Goal: Information Seeking & Learning: Learn about a topic

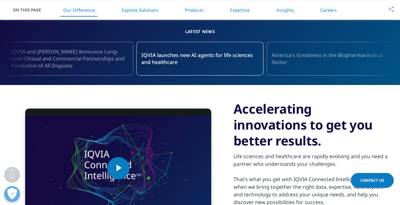
click at [134, 10] on link "Explore Solutions" at bounding box center [139, 10] width 37 height 6
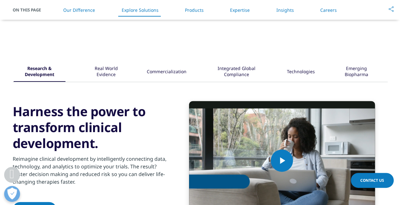
scroll to position [684, 0]
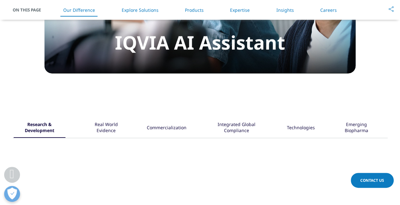
drag, startPoint x: 313, startPoint y: 141, endPoint x: 301, endPoint y: 143, distance: 12.5
click at [312, 138] on div "Technologies" at bounding box center [301, 128] width 28 height 20
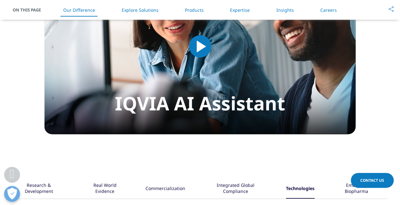
scroll to position [620, 0]
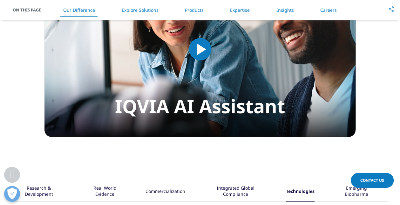
click at [191, 12] on link "Products" at bounding box center [194, 10] width 19 height 6
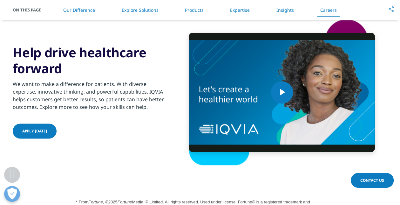
scroll to position [1763, 0]
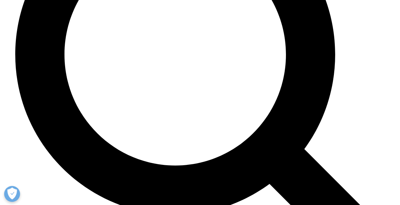
scroll to position [1159, 0]
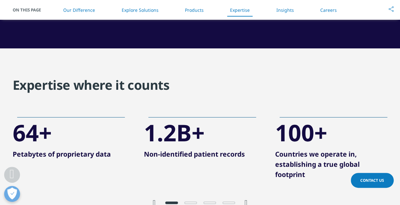
click at [292, 11] on link "Insights" at bounding box center [284, 10] width 17 height 6
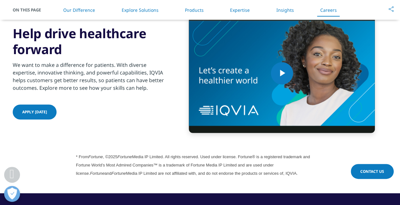
scroll to position [1674, 0]
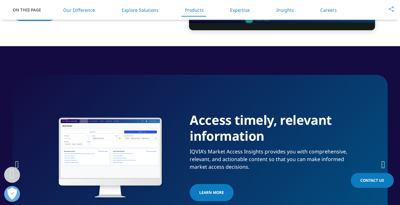
click at [73, 10] on link "Our Difference" at bounding box center [79, 10] width 32 height 6
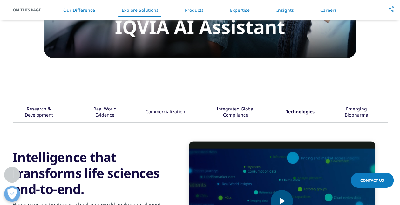
scroll to position [776, 0]
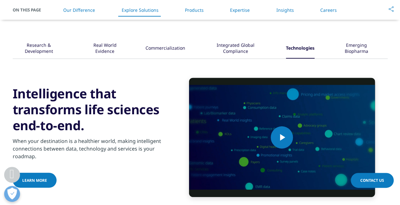
click at [247, 48] on div "Integrated Global Compliance" at bounding box center [235, 49] width 61 height 20
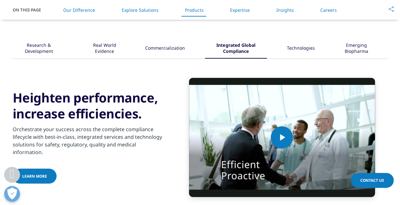
scroll to position [967, 0]
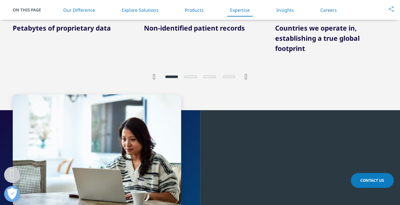
scroll to position [1253, 0]
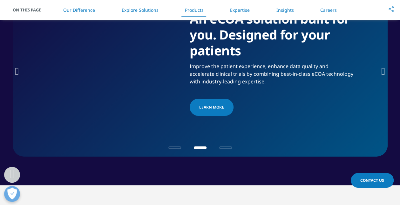
scroll to position [1032, 0]
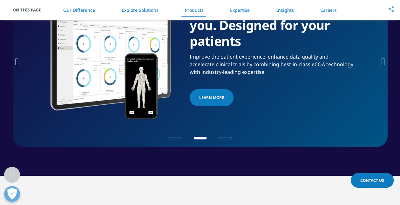
click at [230, 139] on span "Go to slide 3" at bounding box center [225, 138] width 13 height 3
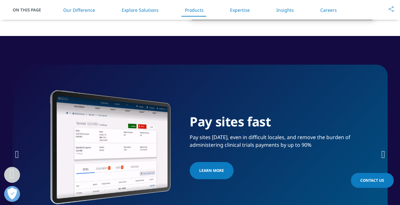
scroll to position [1096, 0]
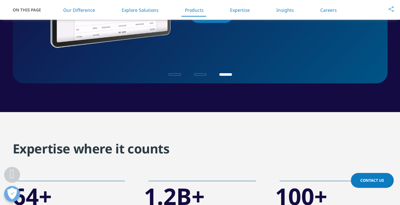
click at [201, 76] on span "Go to slide 2" at bounding box center [200, 74] width 13 height 3
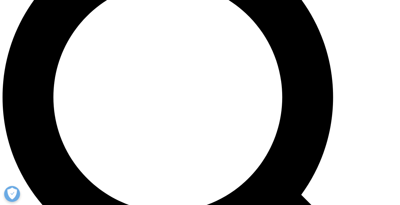
scroll to position [509, 0]
